Goal: Information Seeking & Learning: Learn about a topic

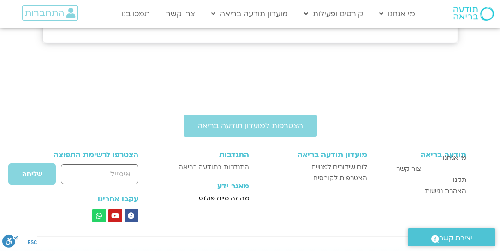
click at [211, 197] on span "מה זה מיינדפולנס" at bounding box center [224, 198] width 50 height 11
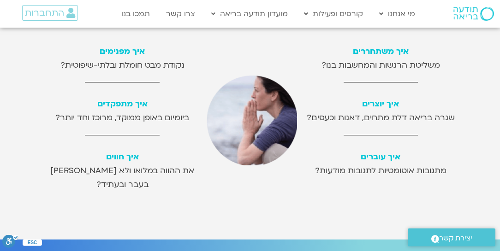
scroll to position [263, 0]
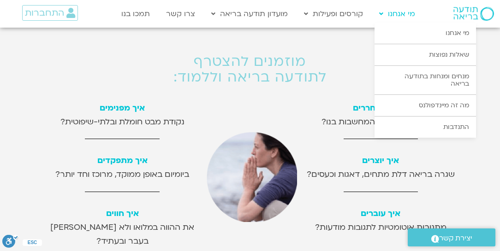
click at [398, 15] on link "מי אנחנו" at bounding box center [396, 14] width 45 height 18
click at [414, 34] on link "מי אנחנו" at bounding box center [424, 33] width 101 height 21
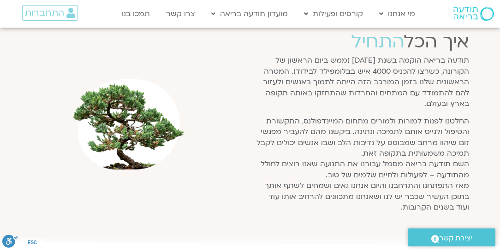
scroll to position [480, 0]
